Goal: Information Seeking & Learning: Learn about a topic

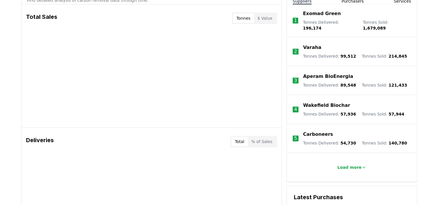
scroll to position [203, 0]
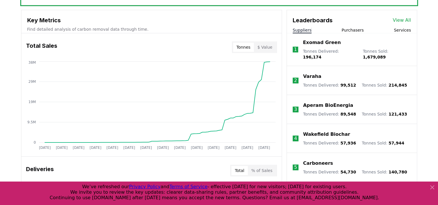
click at [268, 47] on button "$ Value" at bounding box center [265, 47] width 22 height 9
click at [435, 185] on icon at bounding box center [432, 187] width 7 height 7
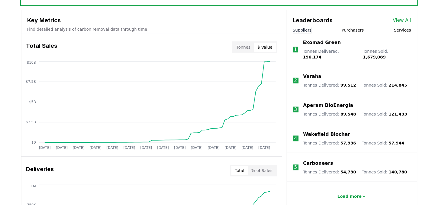
click at [358, 30] on button "Purchasers" at bounding box center [353, 30] width 22 height 6
click at [303, 28] on button "Suppliers" at bounding box center [302, 30] width 19 height 6
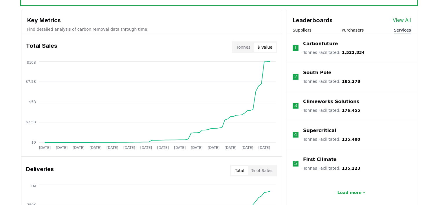
click at [406, 30] on button "Services" at bounding box center [402, 30] width 17 height 6
click at [349, 29] on button "Purchasers" at bounding box center [353, 30] width 22 height 6
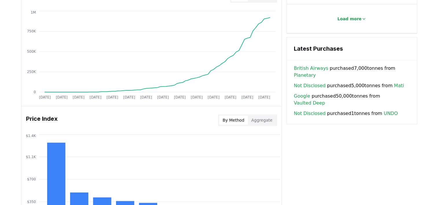
scroll to position [348, 0]
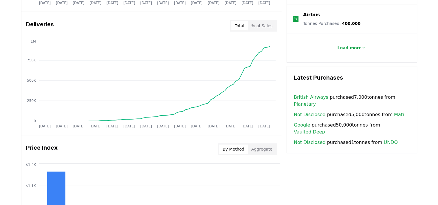
click at [264, 28] on button "% of Sales" at bounding box center [262, 25] width 28 height 9
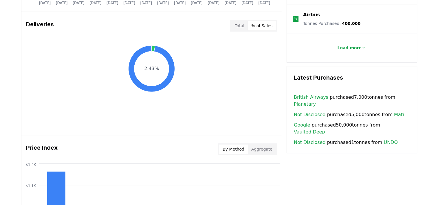
click at [235, 24] on button "Total" at bounding box center [239, 25] width 17 height 9
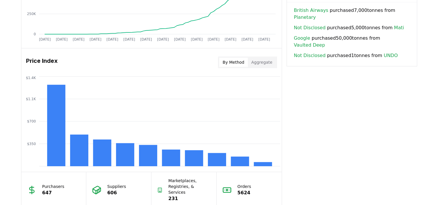
scroll to position [463, 0]
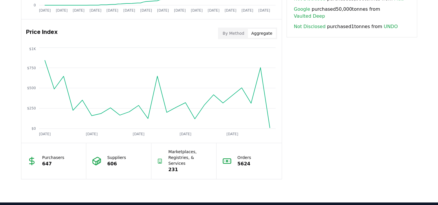
click at [265, 34] on button "Aggregate" at bounding box center [262, 33] width 28 height 9
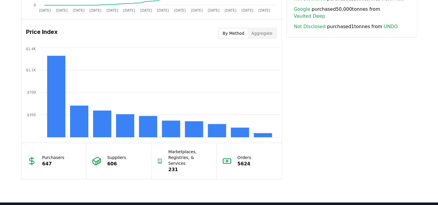
click at [240, 36] on button "By Method" at bounding box center [233, 33] width 29 height 9
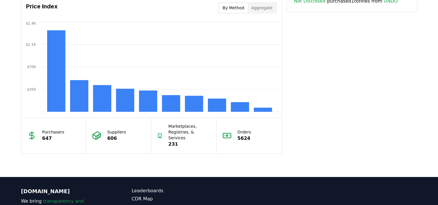
scroll to position [431, 0]
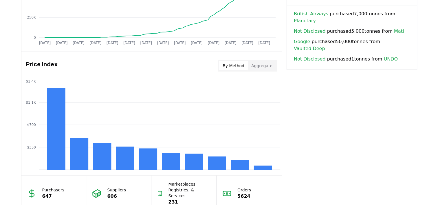
drag, startPoint x: 256, startPoint y: 61, endPoint x: 291, endPoint y: 70, distance: 36.4
click at [256, 61] on button "Aggregate" at bounding box center [262, 65] width 28 height 9
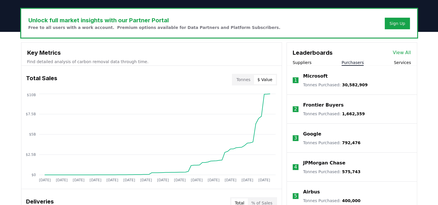
scroll to position [199, 0]
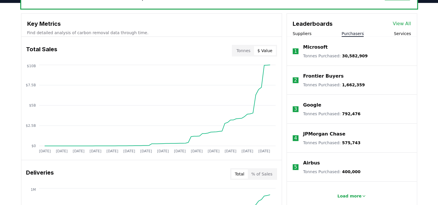
click at [156, 90] on icon "Jan 2019 Jul 2019 Jan 2020 Jul 2020 Jan 2021 Jul 2021 Jan 2022 Jul 2022 Jan 202…" at bounding box center [149, 109] width 256 height 93
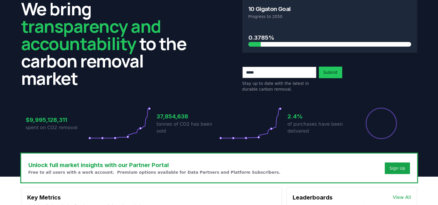
scroll to position [170, 0]
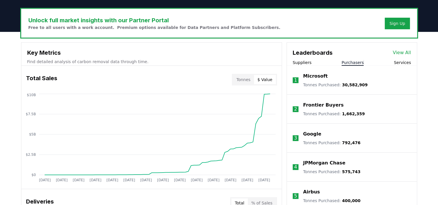
drag, startPoint x: 243, startPoint y: 81, endPoint x: 306, endPoint y: 102, distance: 65.9
click at [243, 81] on button "Tonnes" at bounding box center [243, 79] width 21 height 9
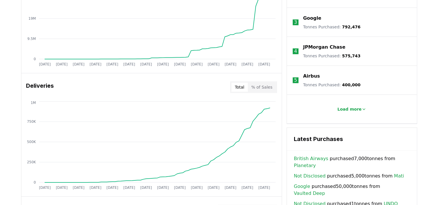
scroll to position [315, 0]
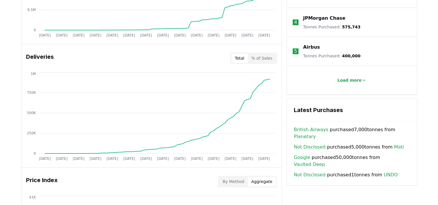
click at [265, 52] on div "Total % of Sales" at bounding box center [253, 58] width 47 height 12
click at [262, 59] on button "% of Sales" at bounding box center [262, 58] width 28 height 9
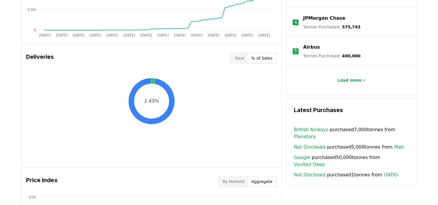
click at [47, 84] on icon "2.43%" at bounding box center [151, 101] width 260 height 46
drag, startPoint x: 233, startPoint y: 190, endPoint x: 245, endPoint y: 205, distance: 19.5
click at [233, 190] on div "Price Index By Method Aggregate" at bounding box center [151, 181] width 260 height 21
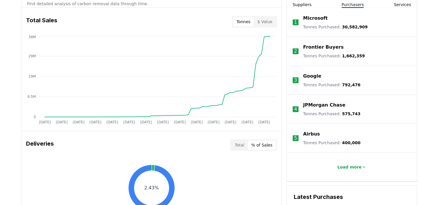
scroll to position [199, 0]
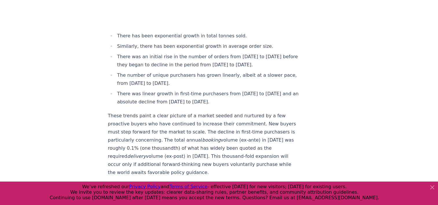
scroll to position [2155, 0]
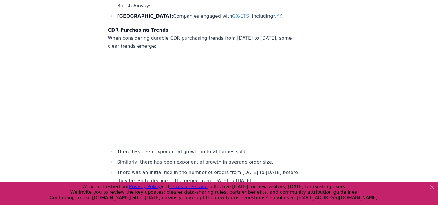
drag, startPoint x: 324, startPoint y: 136, endPoint x: 272, endPoint y: 126, distance: 53.6
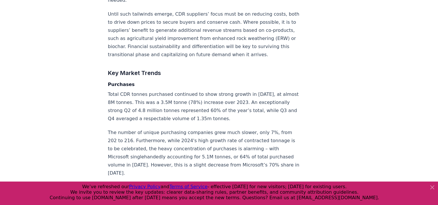
scroll to position [852, 0]
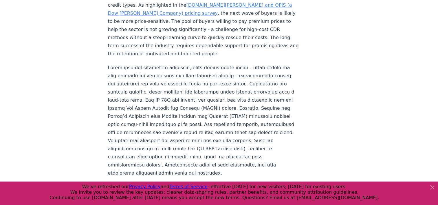
scroll to position [869, 0]
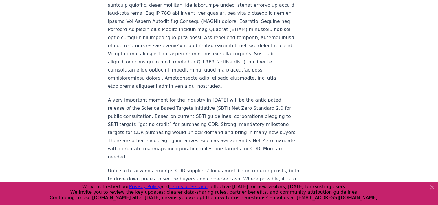
click at [433, 187] on icon at bounding box center [432, 187] width 3 height 3
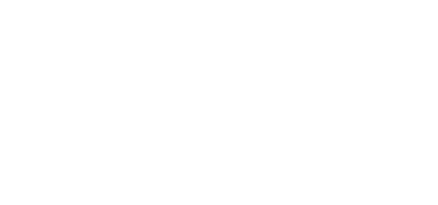
scroll to position [1332, 0]
drag, startPoint x: 310, startPoint y: 76, endPoint x: 310, endPoint y: 80, distance: 4.3
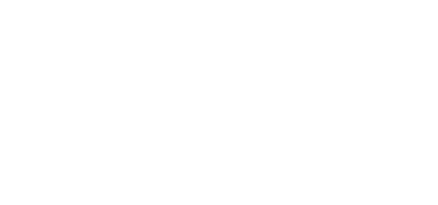
drag, startPoint x: 368, startPoint y: 67, endPoint x: 347, endPoint y: 72, distance: 21.5
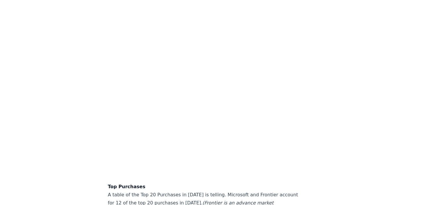
scroll to position [1245, 0]
